Goal: Find contact information: Find contact information

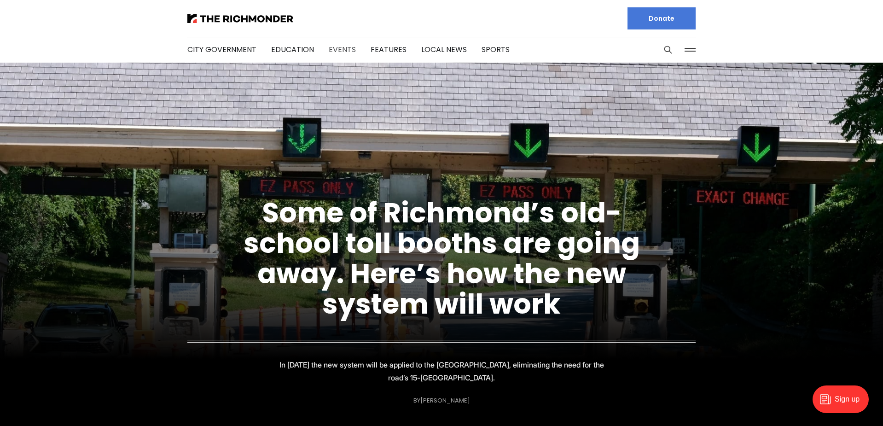
click at [346, 48] on link "Events" at bounding box center [342, 49] width 27 height 11
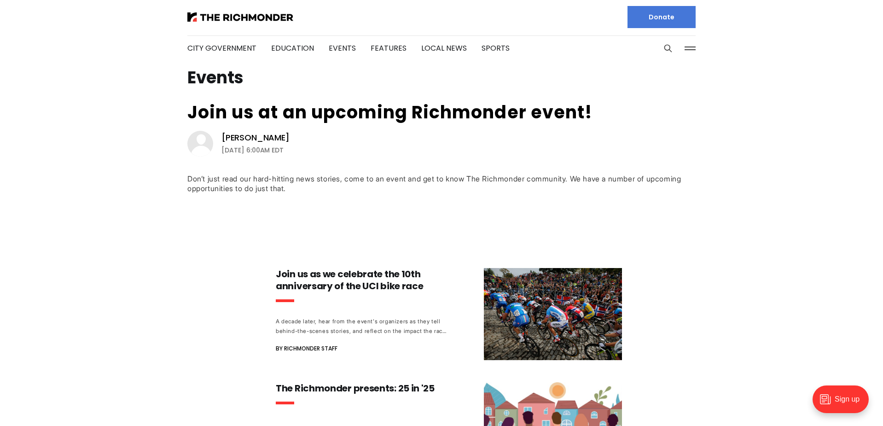
scroll to position [2, 0]
click at [690, 48] on button at bounding box center [690, 48] width 14 height 14
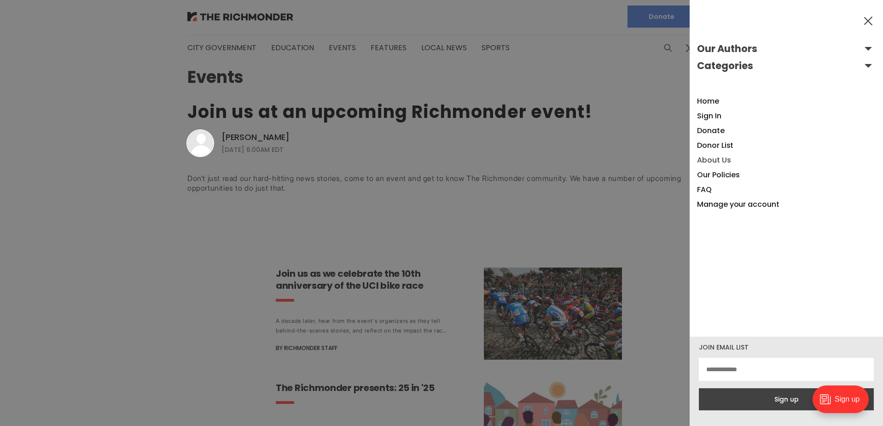
click at [706, 159] on link "About Us" at bounding box center [714, 160] width 34 height 11
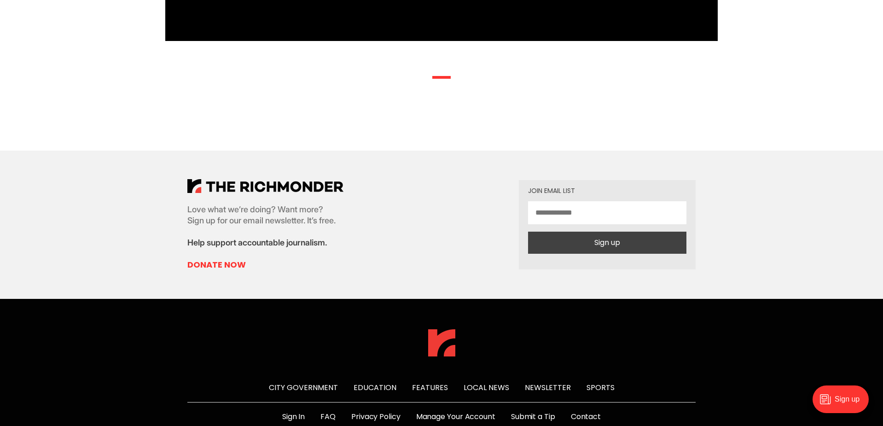
scroll to position [2262, 0]
click at [588, 411] on link "Contact" at bounding box center [586, 416] width 30 height 11
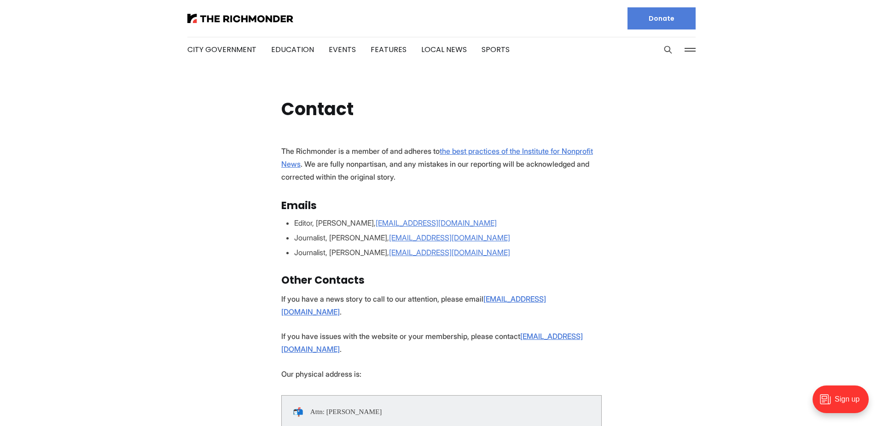
click at [645, 21] on link "Donate" at bounding box center [662, 18] width 68 height 22
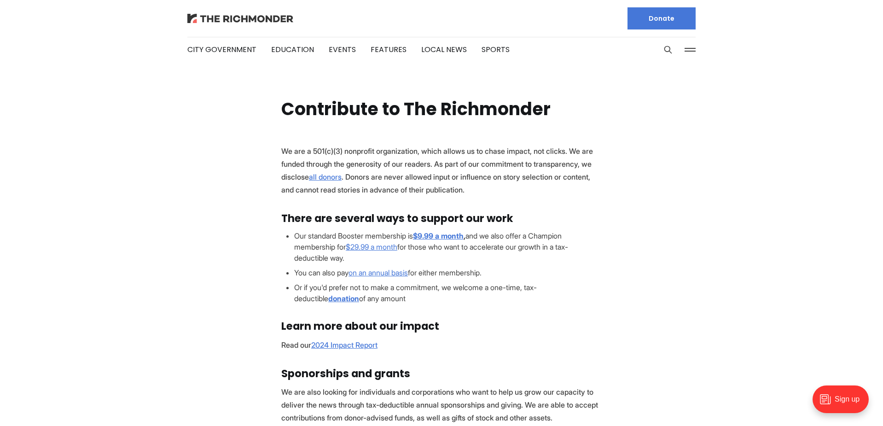
click at [249, 21] on img at bounding box center [240, 18] width 106 height 9
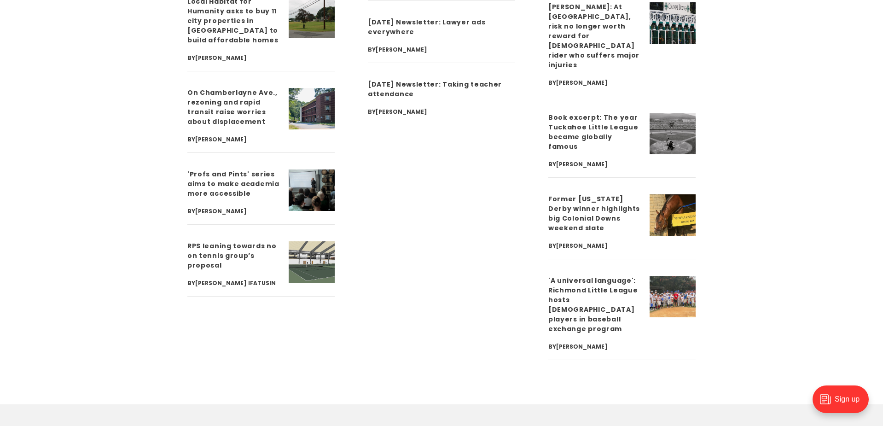
scroll to position [3398, 0]
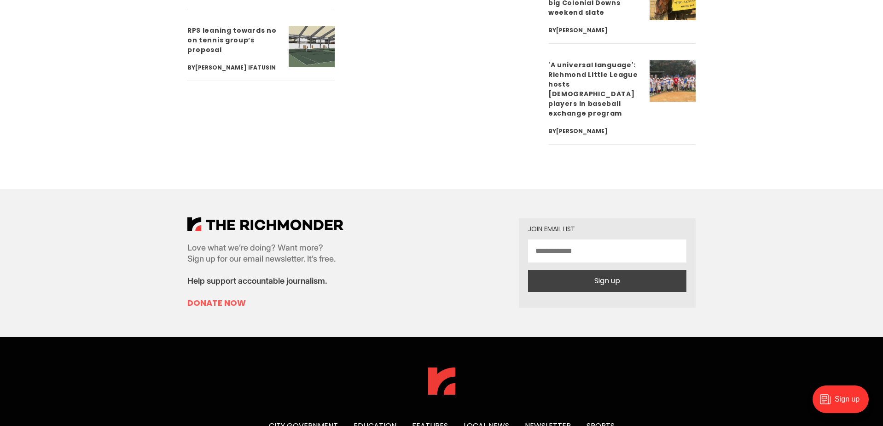
click at [227, 297] on link "Donate Now" at bounding box center [265, 302] width 156 height 11
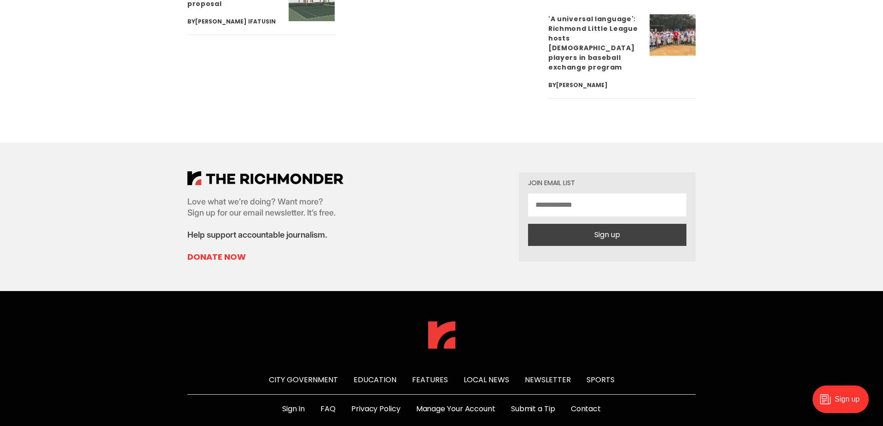
scroll to position [3448, 0]
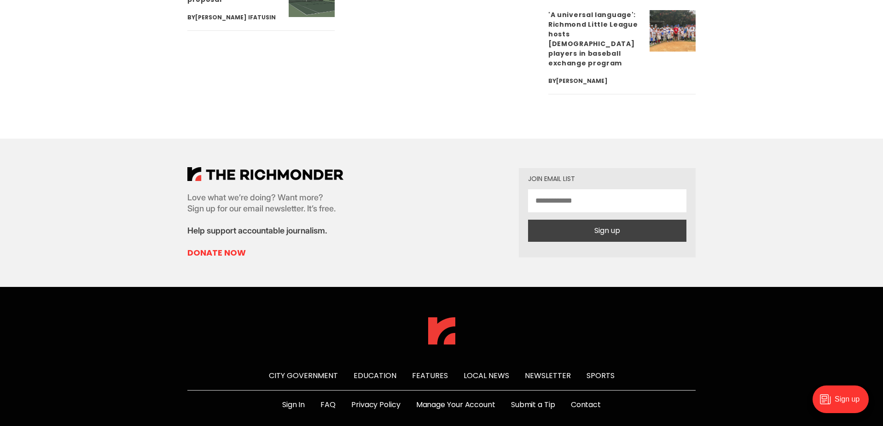
click at [581, 399] on link "Contact" at bounding box center [586, 404] width 30 height 11
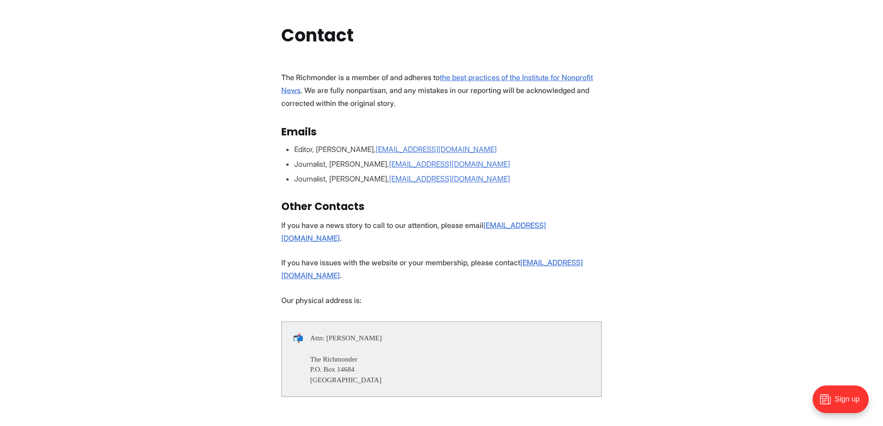
scroll to position [63, 0]
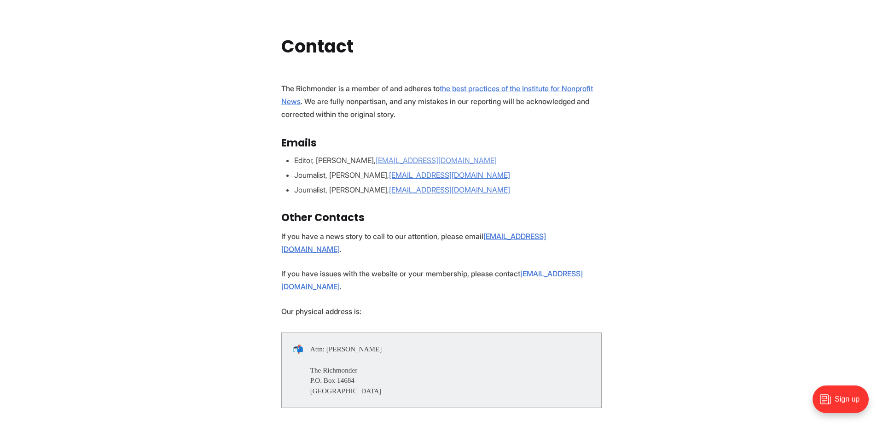
click at [424, 161] on u "[EMAIL_ADDRESS][DOMAIN_NAME]" at bounding box center [436, 160] width 121 height 9
click at [431, 159] on u "[EMAIL_ADDRESS][DOMAIN_NAME]" at bounding box center [436, 160] width 121 height 9
drag, startPoint x: 463, startPoint y: 160, endPoint x: 374, endPoint y: 163, distance: 88.9
click at [374, 163] on li "Editor, [PERSON_NAME], [EMAIL_ADDRESS][DOMAIN_NAME]" at bounding box center [448, 160] width 308 height 11
copy u "[EMAIL_ADDRESS][DOMAIN_NAME]"
